Goal: Find specific page/section: Find specific page/section

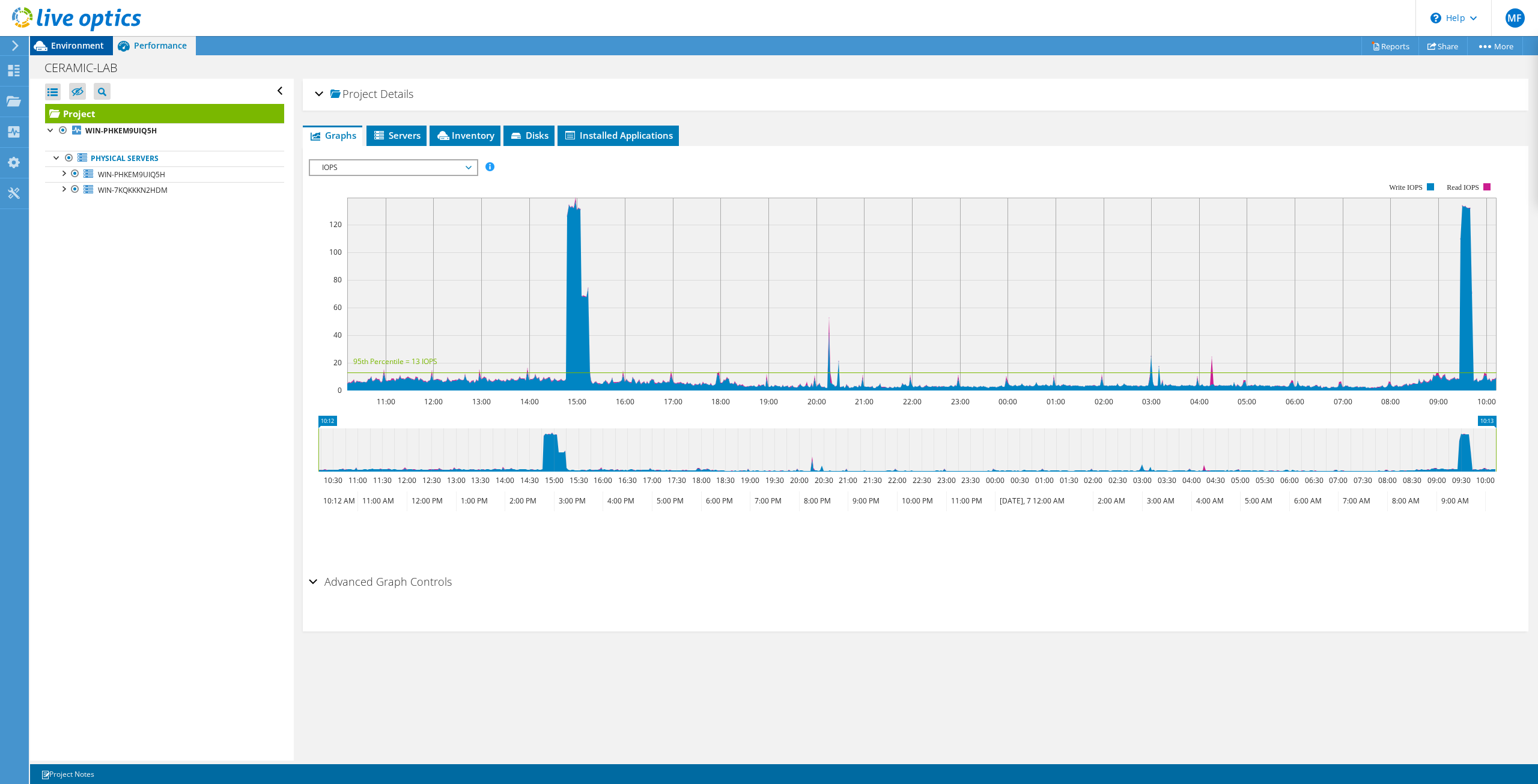
click at [88, 43] on span "Environment" at bounding box center [77, 45] width 53 height 11
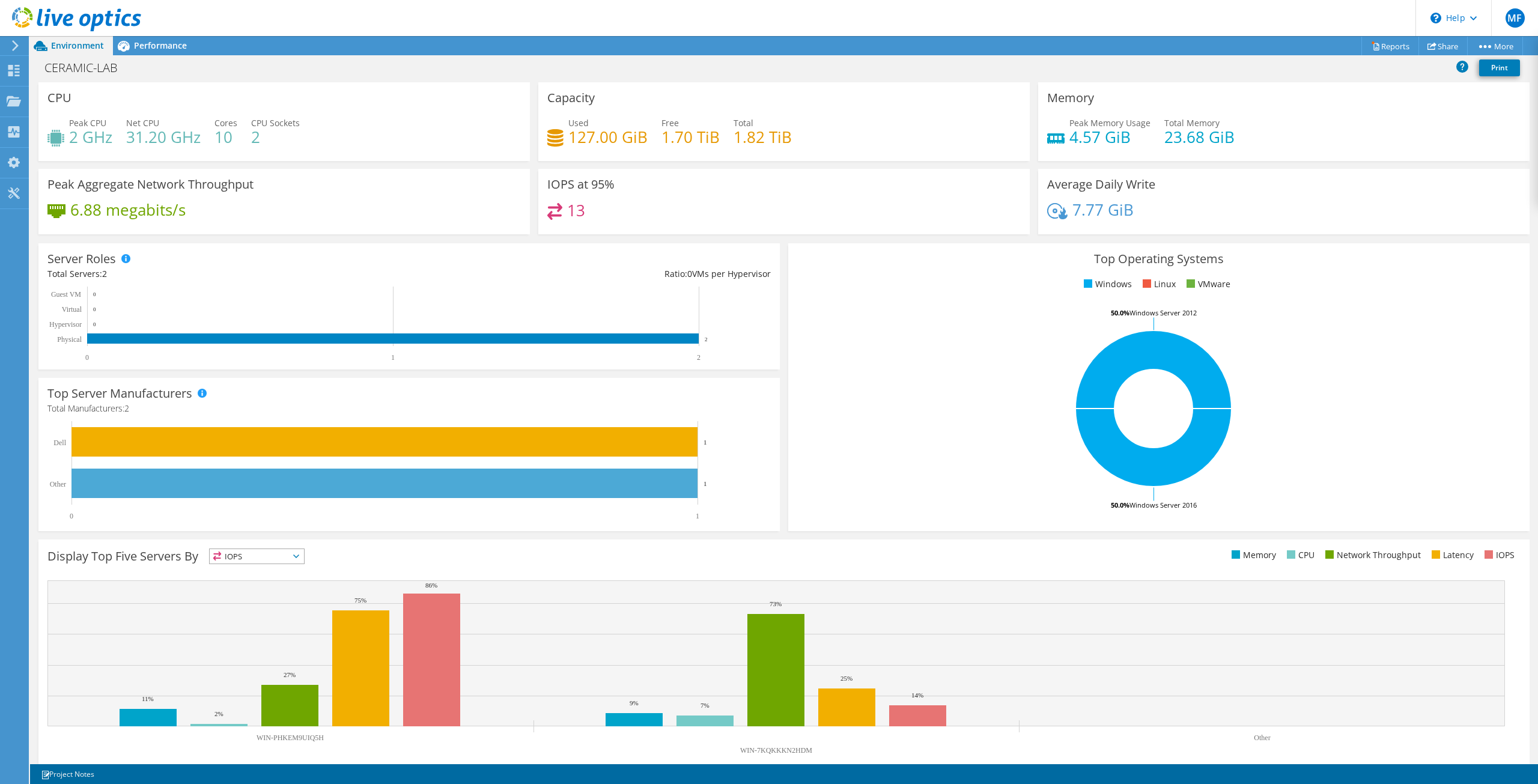
click at [9, 50] on div at bounding box center [14, 45] width 14 height 11
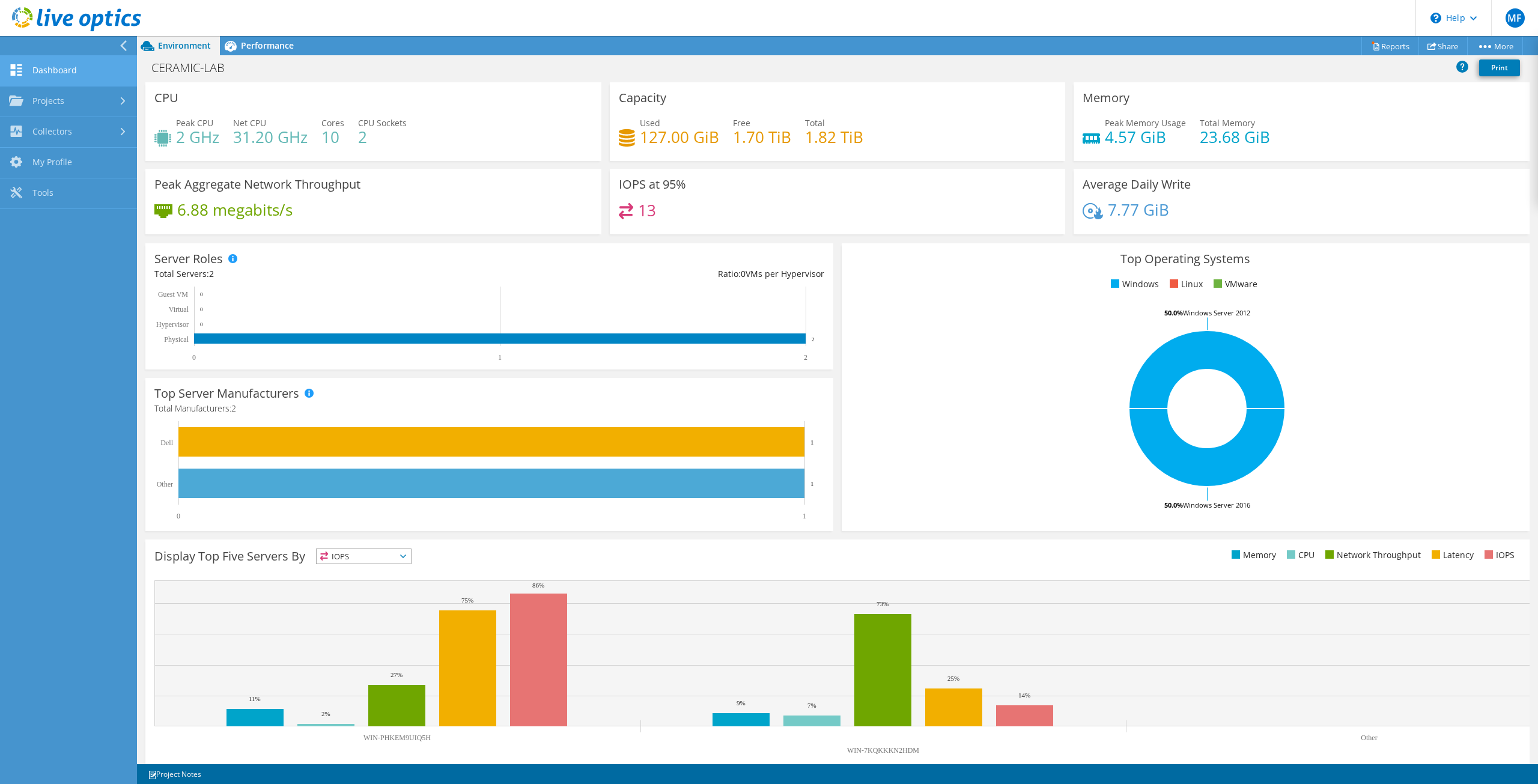
click at [32, 70] on link "Dashboard" at bounding box center [69, 71] width 137 height 31
click at [77, 70] on link "Dashboard" at bounding box center [69, 71] width 137 height 31
